Goal: Information Seeking & Learning: Learn about a topic

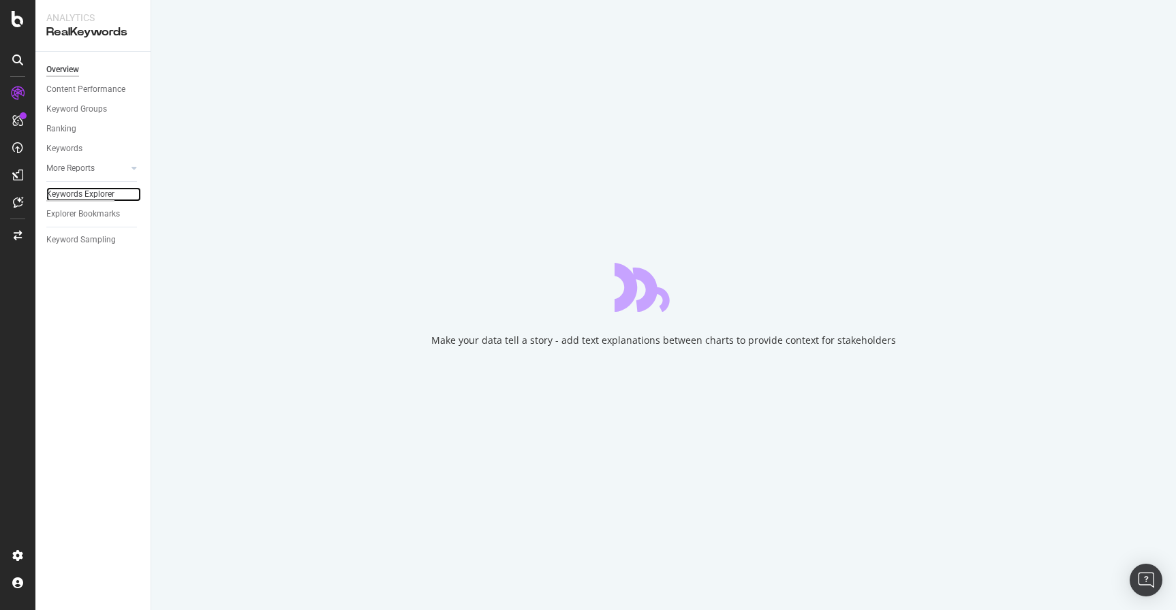
click at [102, 195] on div "Keywords Explorer" at bounding box center [80, 194] width 68 height 14
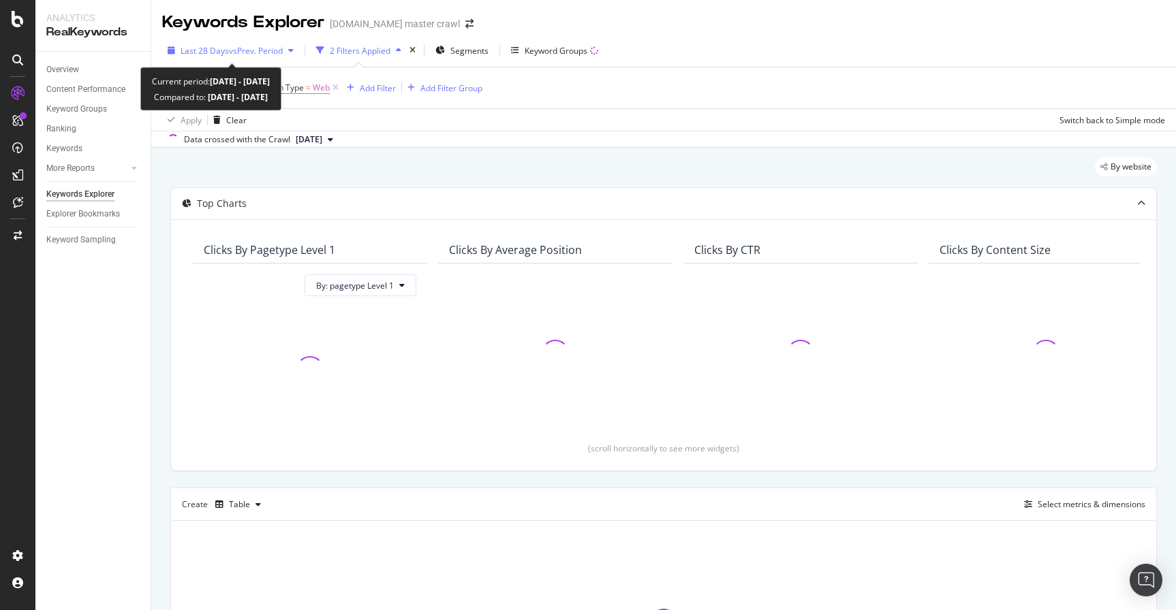
click at [260, 50] on span "vs Prev. Period" at bounding box center [256, 51] width 54 height 12
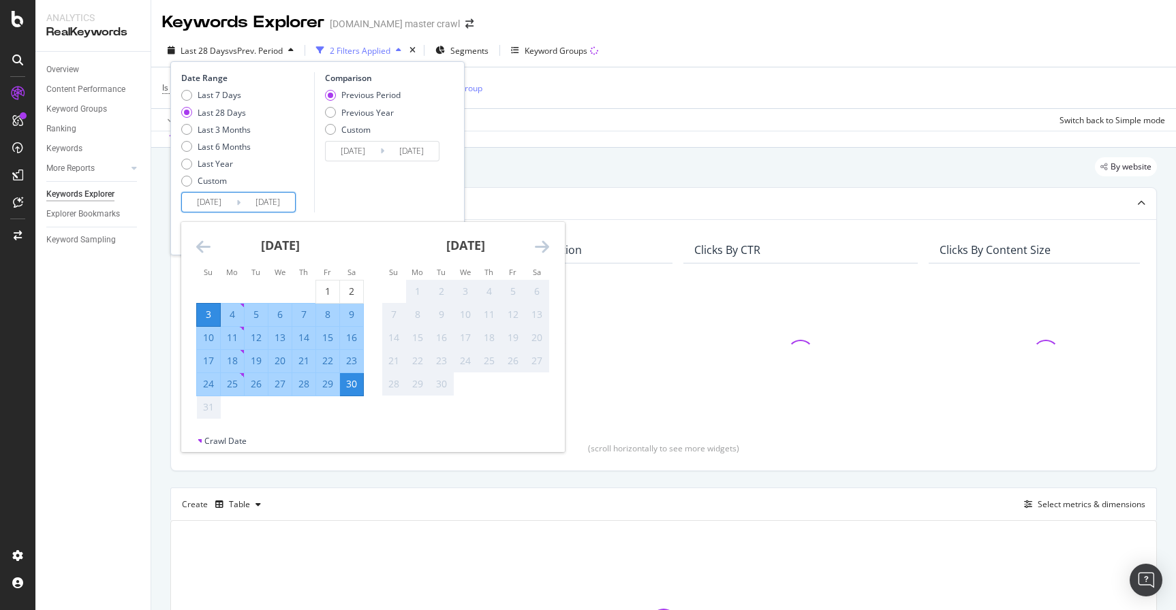
click at [258, 203] on input "[DATE]" at bounding box center [267, 202] width 54 height 19
click at [663, 29] on div "Keywords Explorer [DOMAIN_NAME] master crawl" at bounding box center [663, 17] width 1024 height 34
